Goal: Information Seeking & Learning: Learn about a topic

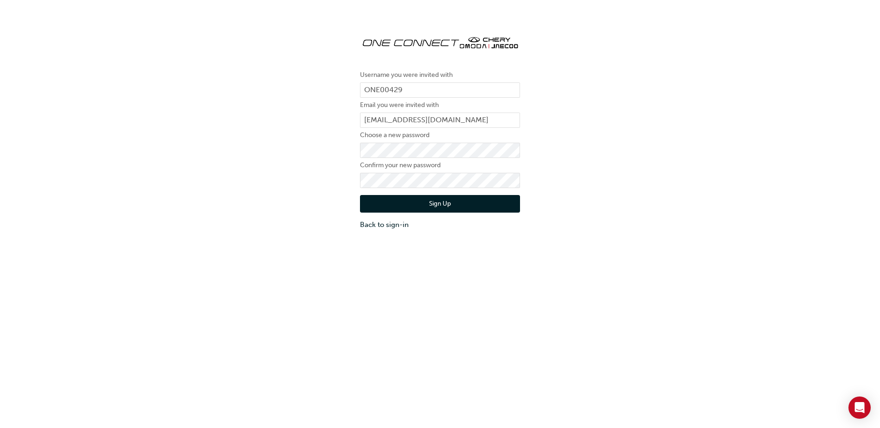
click at [419, 203] on button "Sign Up" at bounding box center [440, 204] width 160 height 18
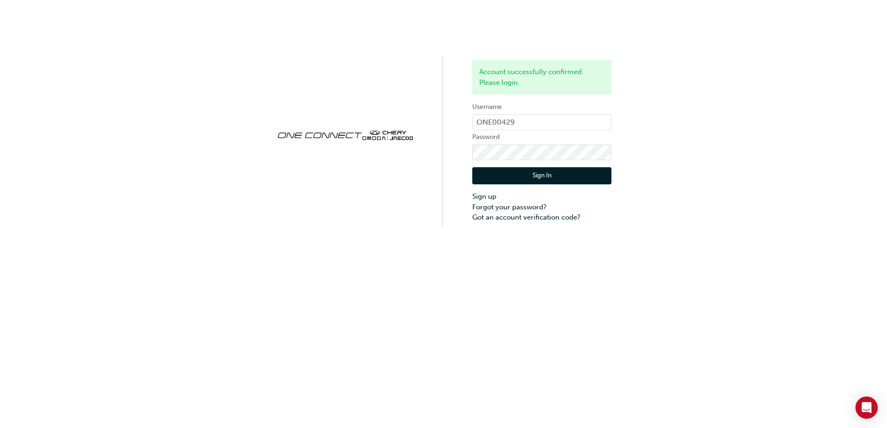
click at [544, 175] on button "Sign In" at bounding box center [541, 176] width 139 height 18
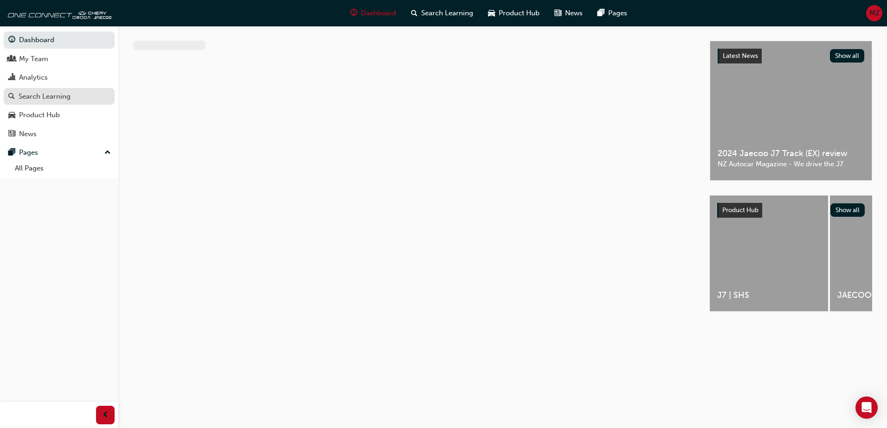
click at [42, 100] on div "Search Learning" at bounding box center [45, 96] width 52 height 11
